Goal: Transaction & Acquisition: Download file/media

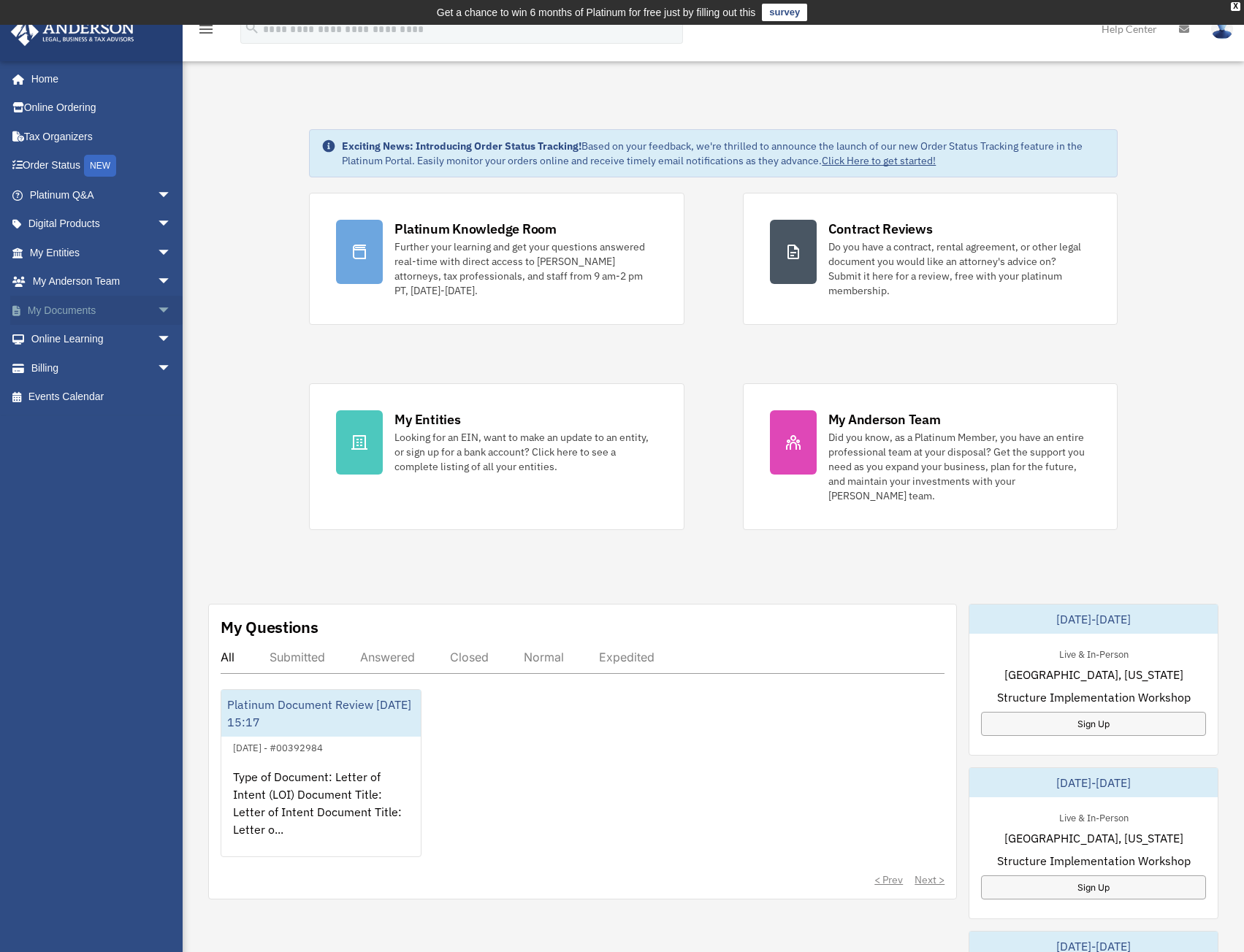
click at [83, 311] on link "My Documents arrow_drop_down" at bounding box center [101, 310] width 183 height 29
click at [157, 309] on span "arrow_drop_down" at bounding box center [172, 310] width 29 height 30
click at [62, 334] on link "Box" at bounding box center [106, 339] width 173 height 29
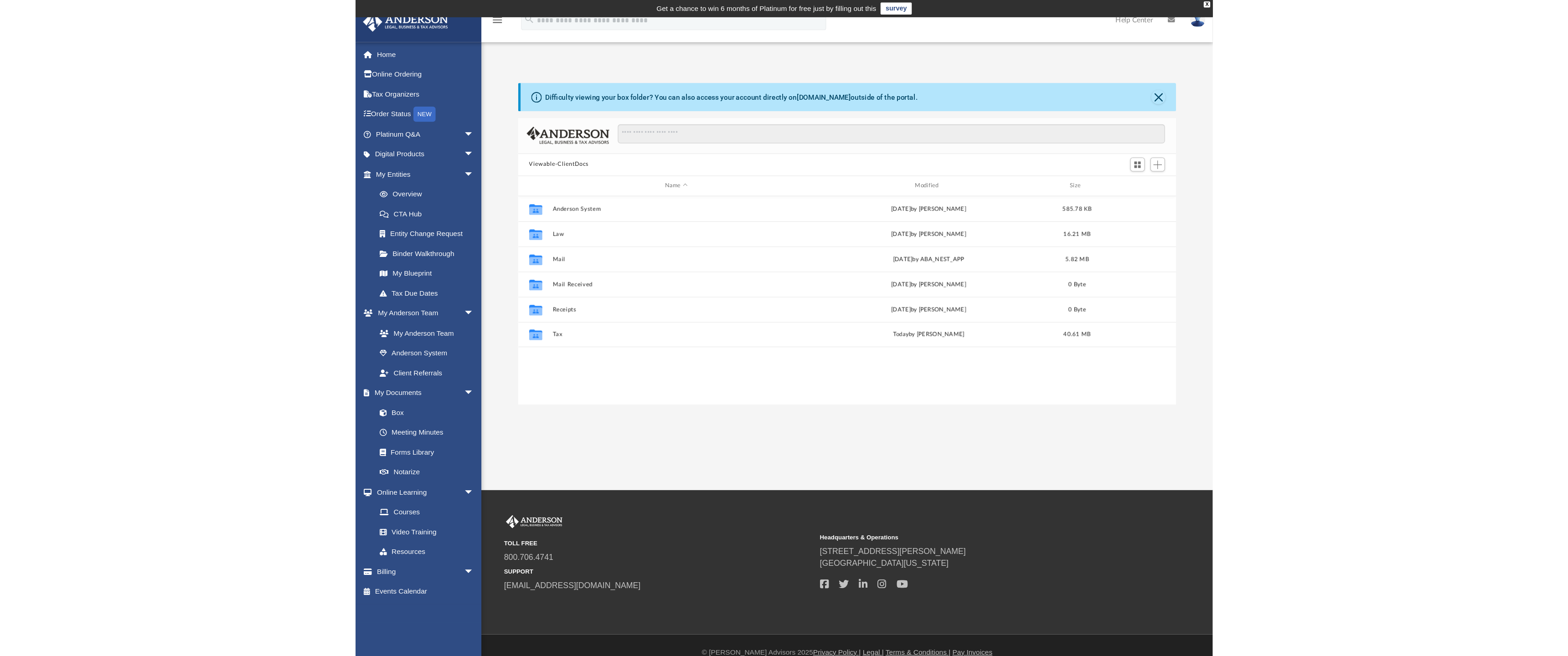
scroll to position [200, 589]
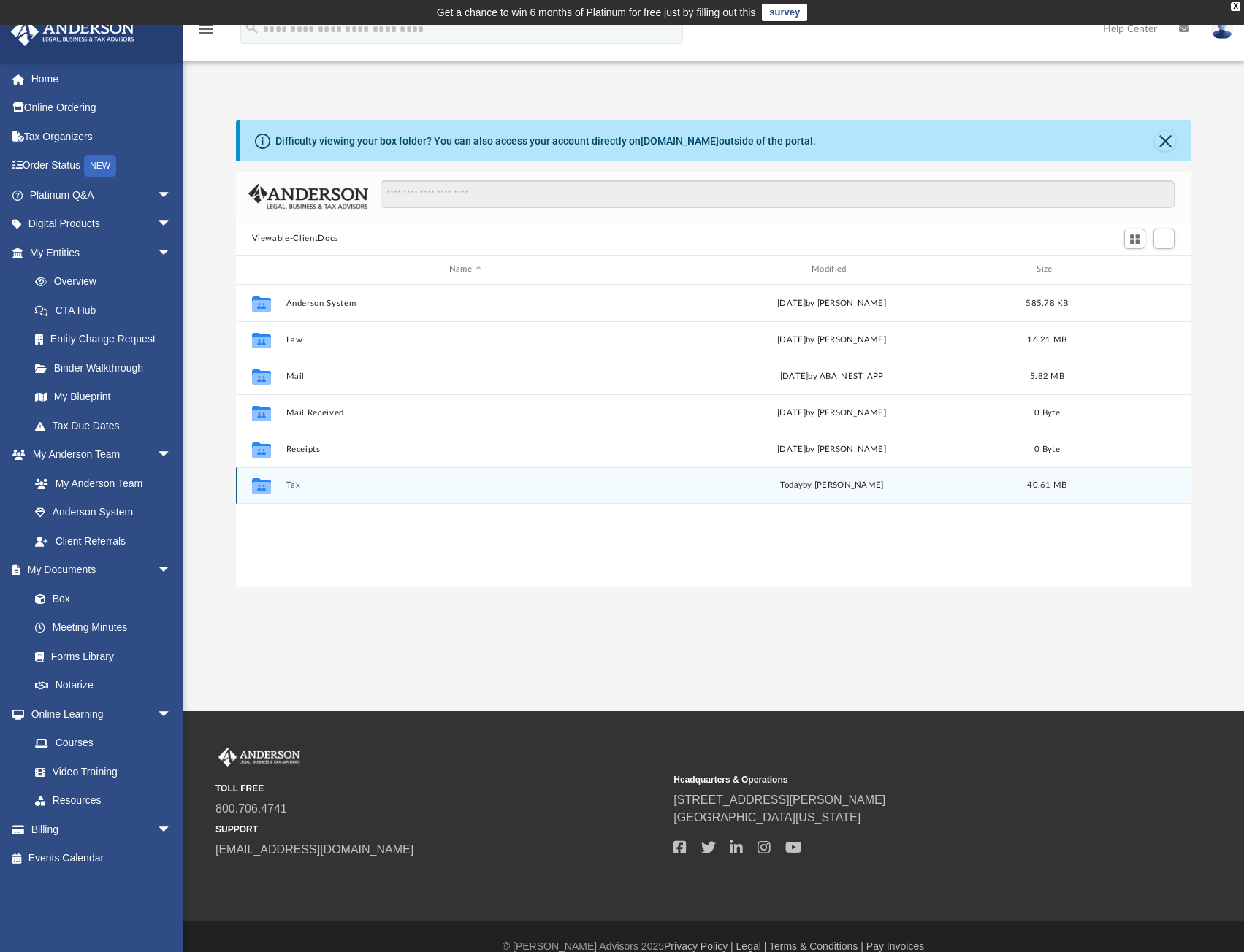
click at [299, 484] on button "Tax" at bounding box center [465, 486] width 359 height 10
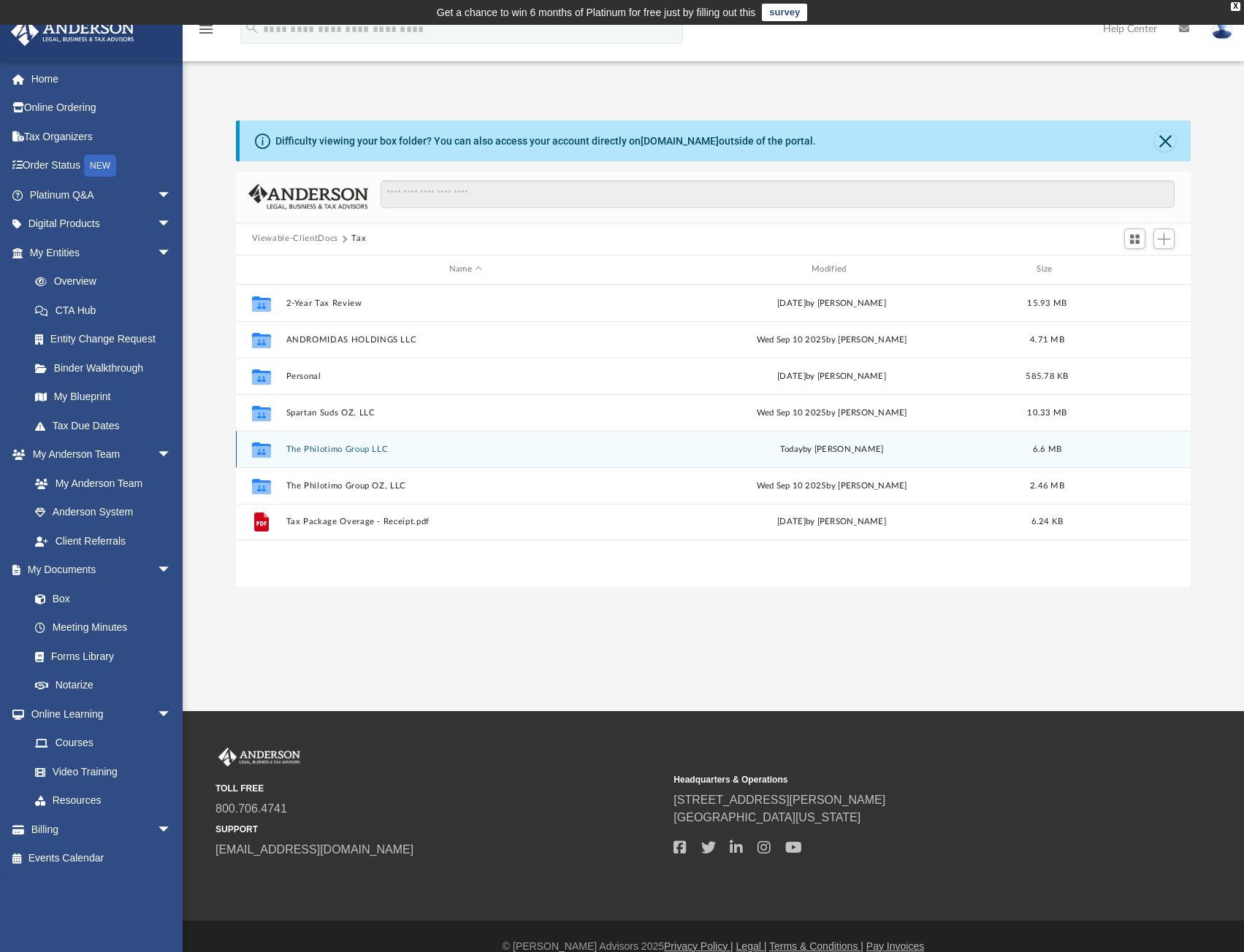
click at [357, 452] on button "The Philotimo Group LLC" at bounding box center [465, 450] width 359 height 10
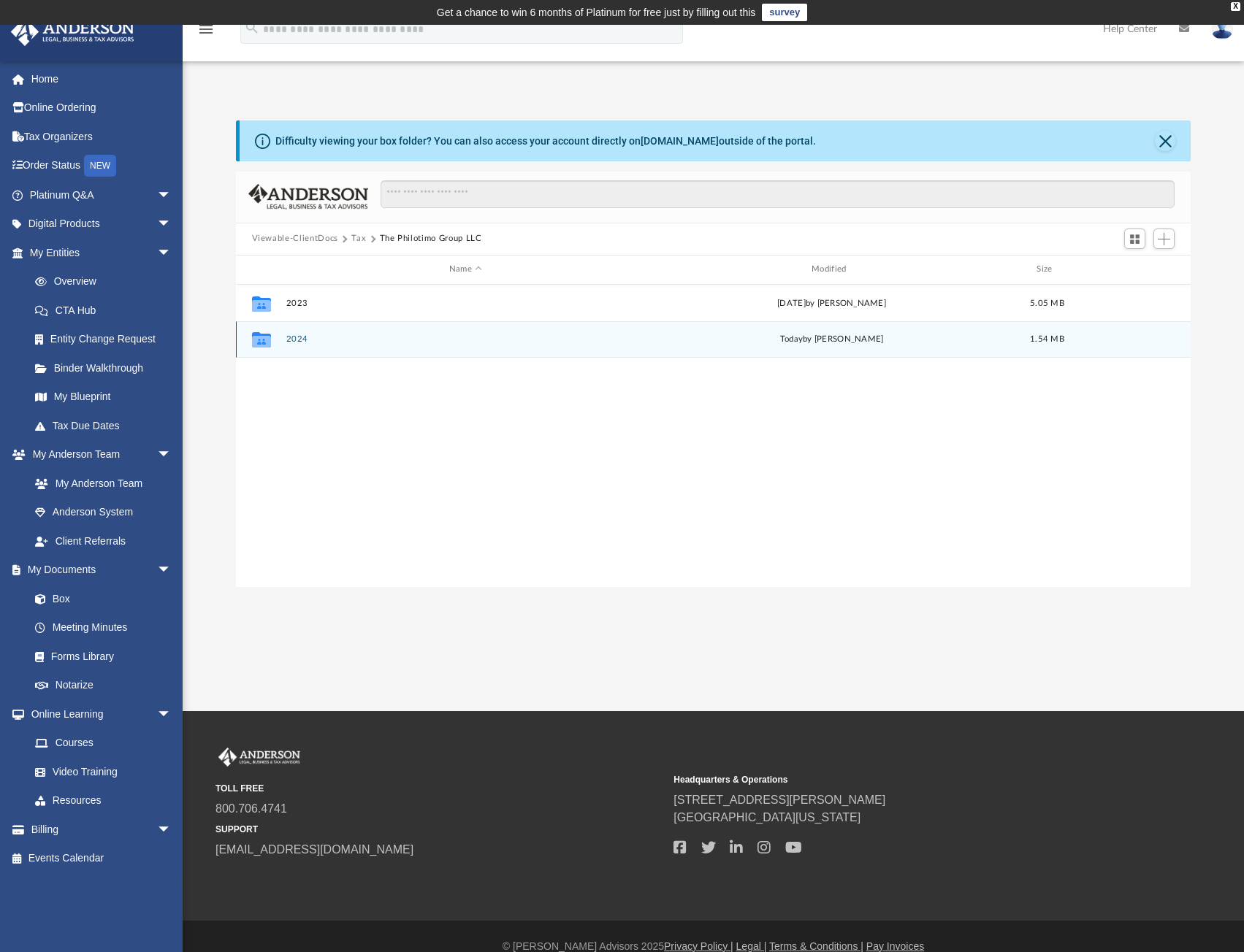
click at [304, 337] on button "2024" at bounding box center [465, 339] width 359 height 10
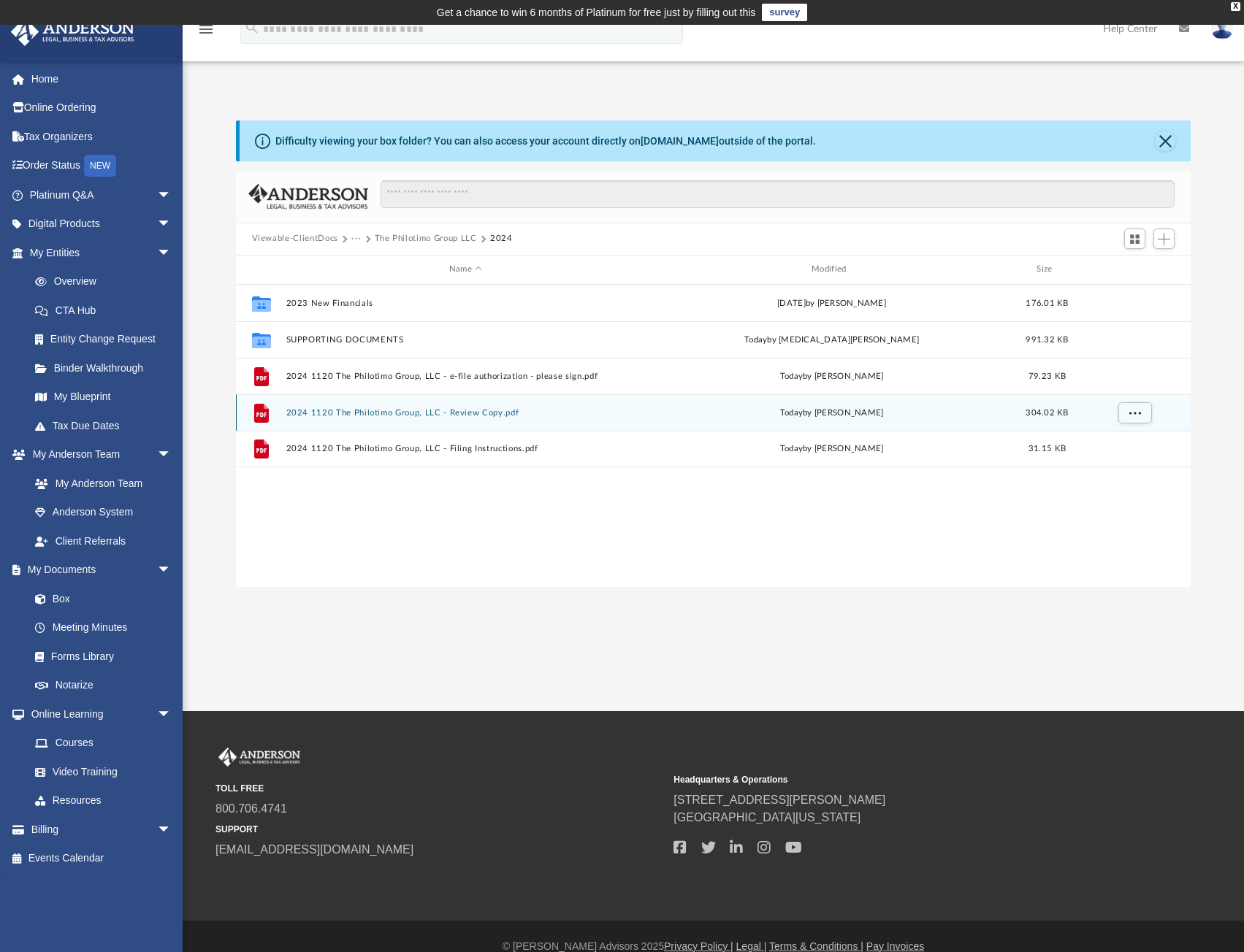
click at [398, 411] on button "2024 1120 The Philotimo Group, LLC - Review Copy.pdf" at bounding box center [465, 414] width 359 height 10
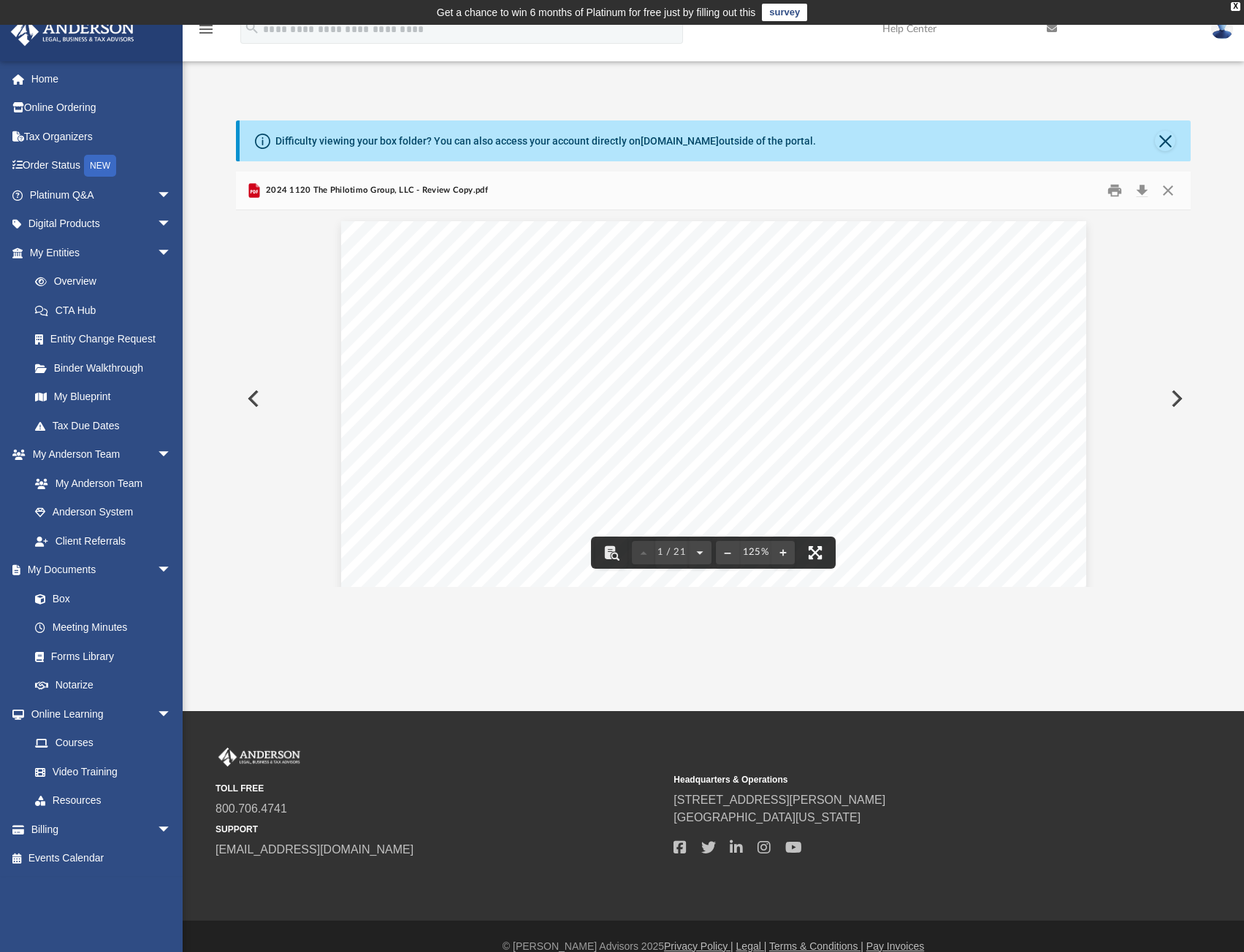
click at [818, 549] on button "File preview" at bounding box center [815, 552] width 32 height 32
